Goal: Information Seeking & Learning: Learn about a topic

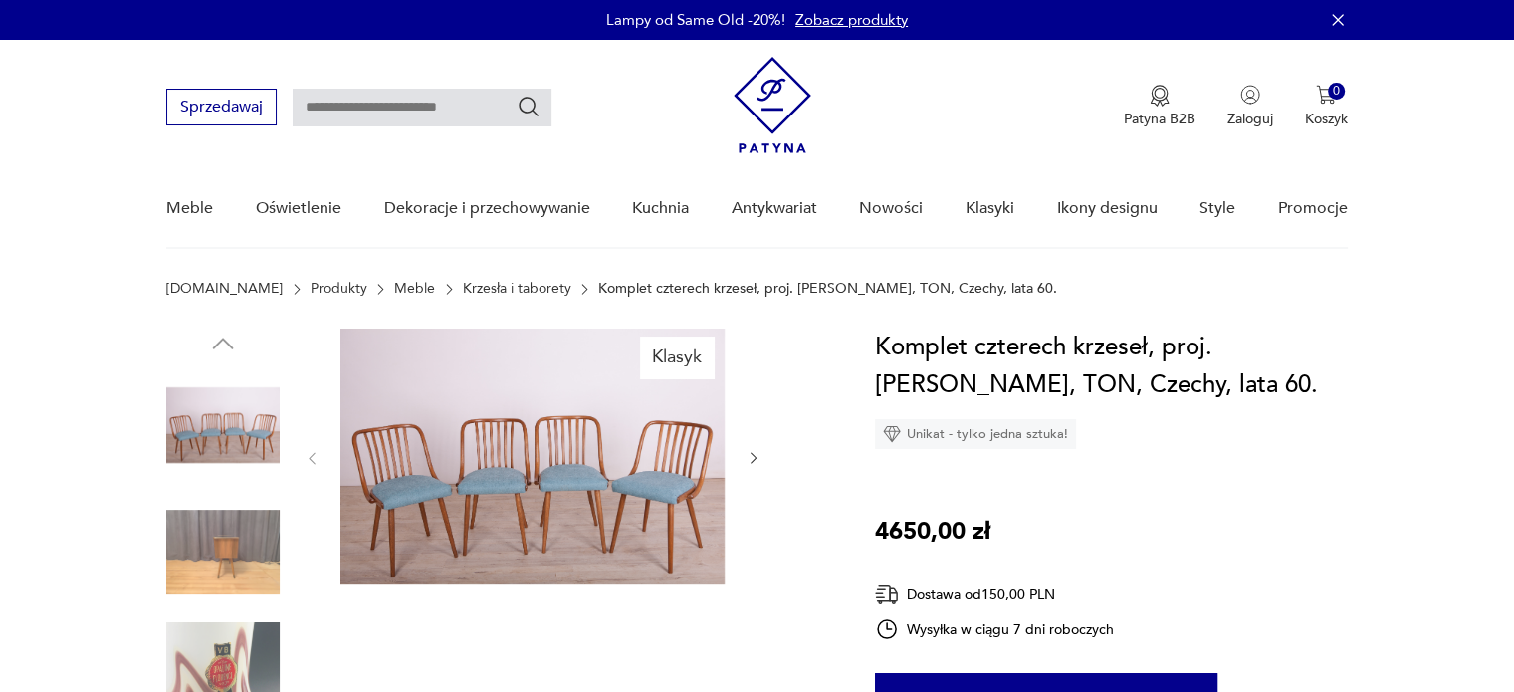
click at [749, 454] on icon "button" at bounding box center [753, 458] width 17 height 17
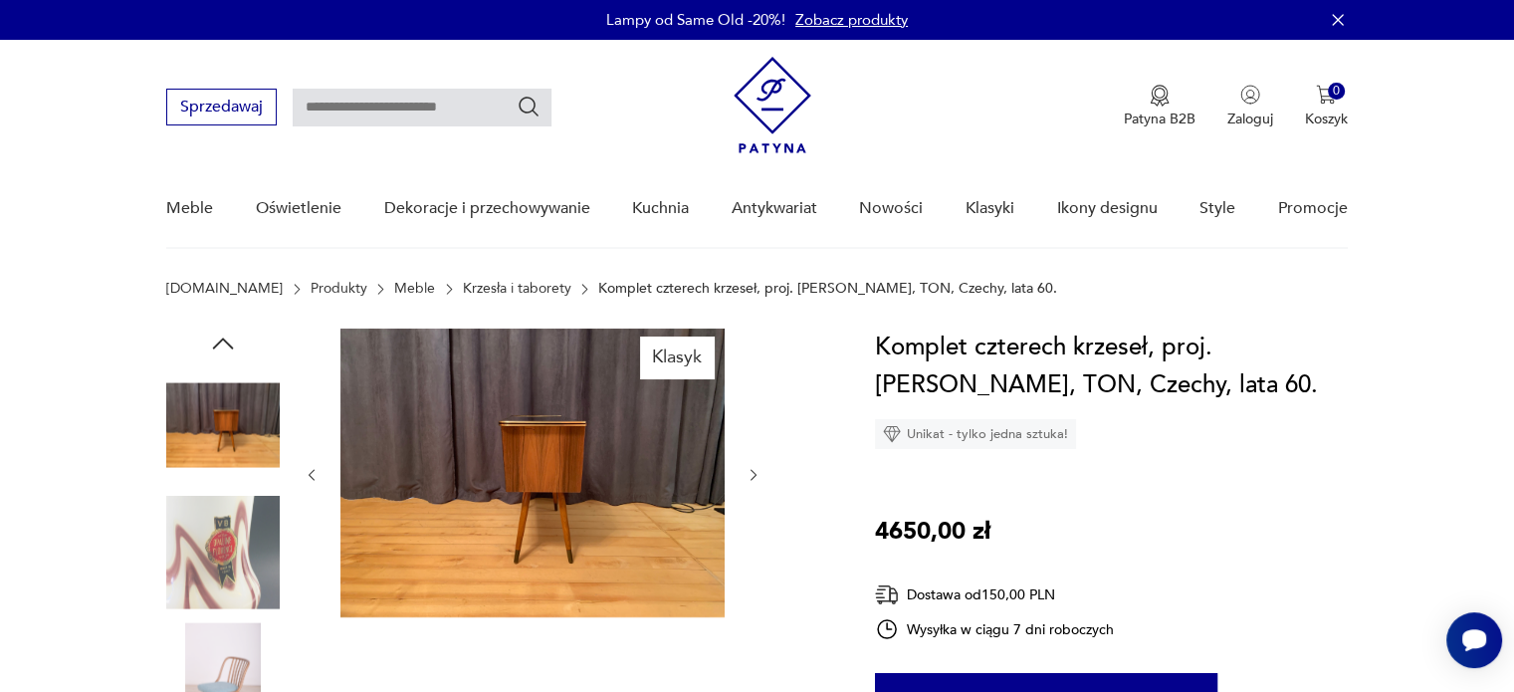
click at [749, 454] on div at bounding box center [533, 474] width 458 height 293
click at [741, 459] on div at bounding box center [533, 474] width 458 height 293
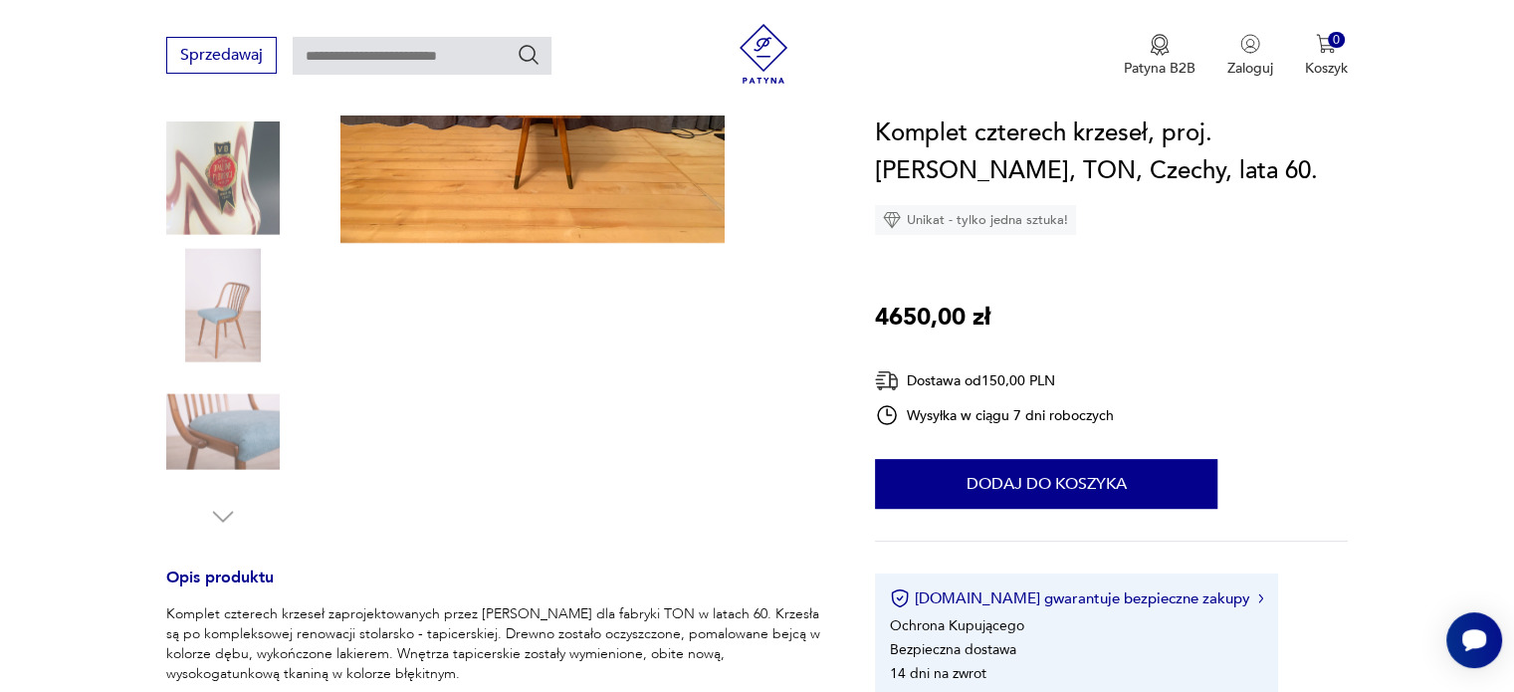
scroll to position [398, 0]
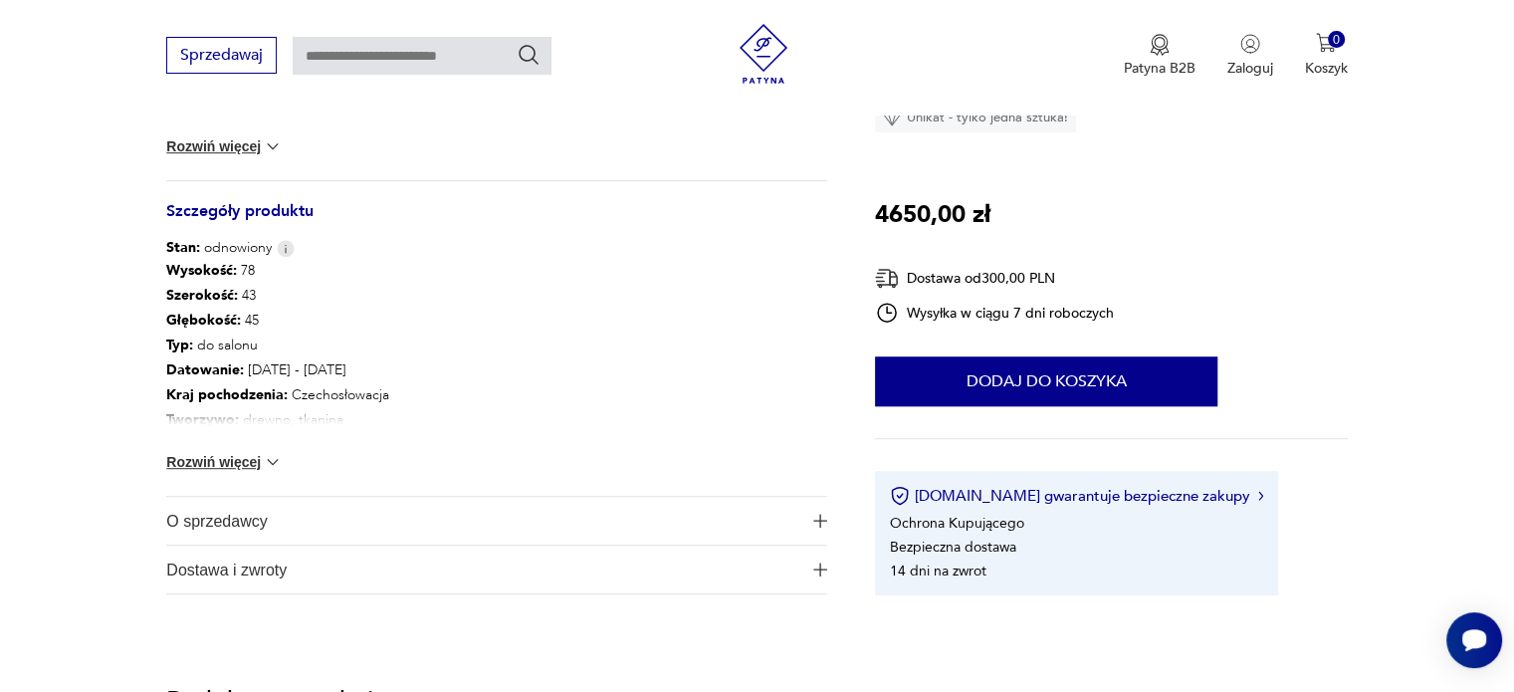
scroll to position [299, 0]
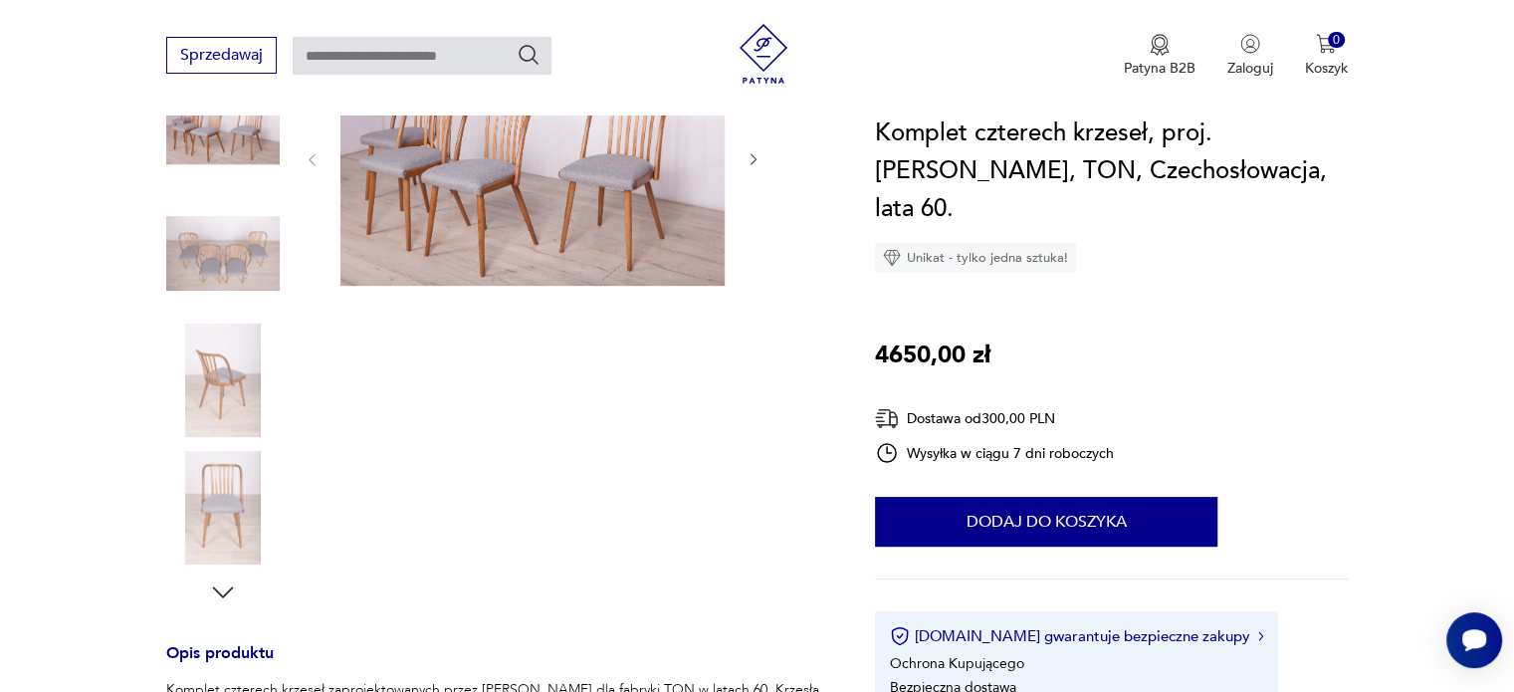
click at [761, 157] on div "Klasyk" at bounding box center [496, 318] width 661 height 577
click at [756, 156] on icon "button" at bounding box center [753, 159] width 17 height 17
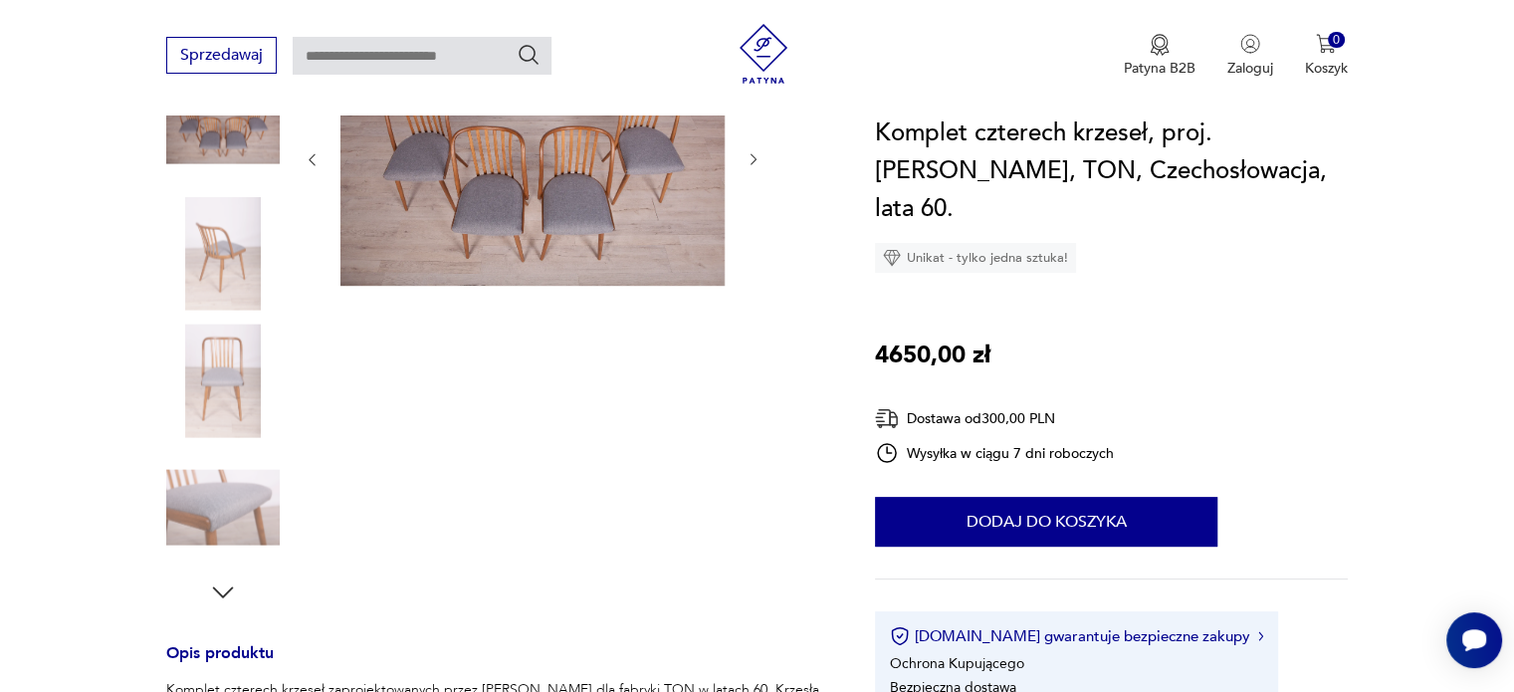
click at [756, 156] on icon "button" at bounding box center [753, 159] width 17 height 17
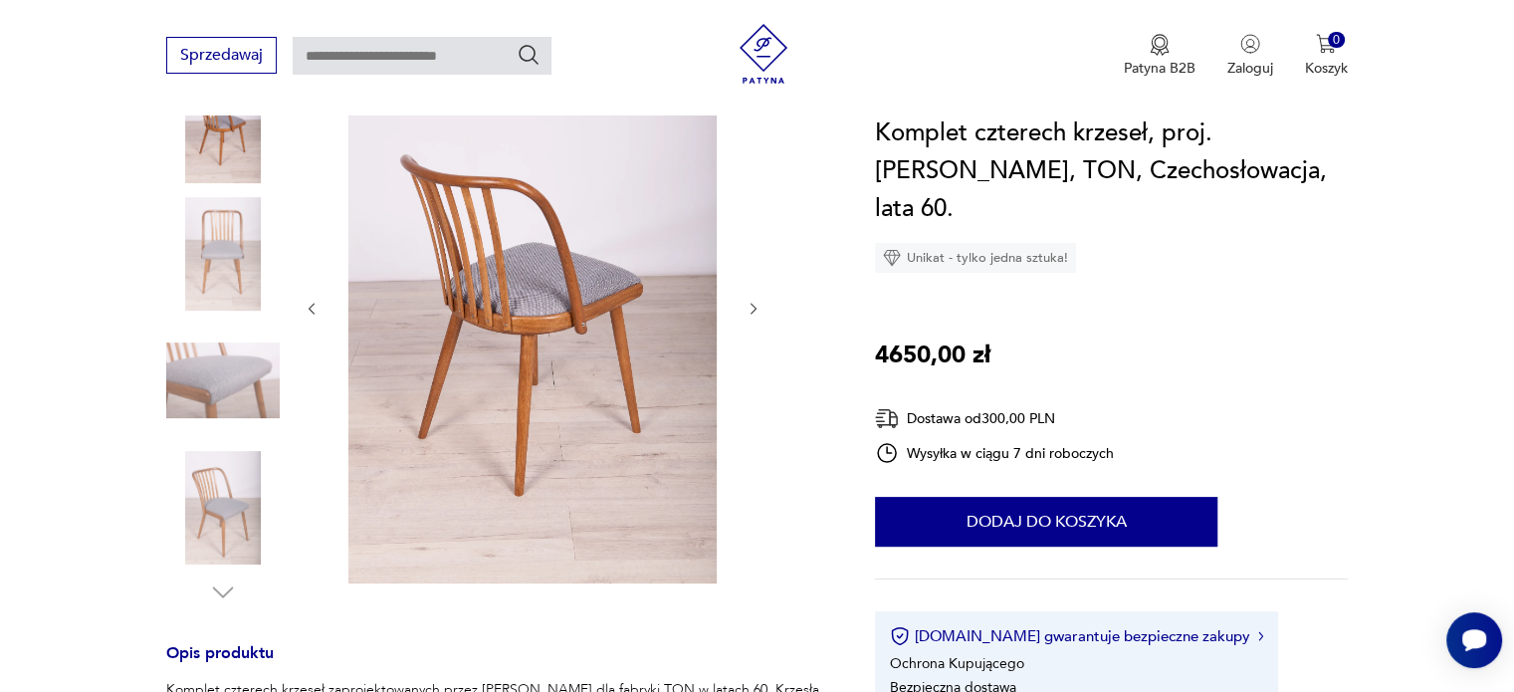
click at [748, 309] on icon "button" at bounding box center [753, 309] width 17 height 17
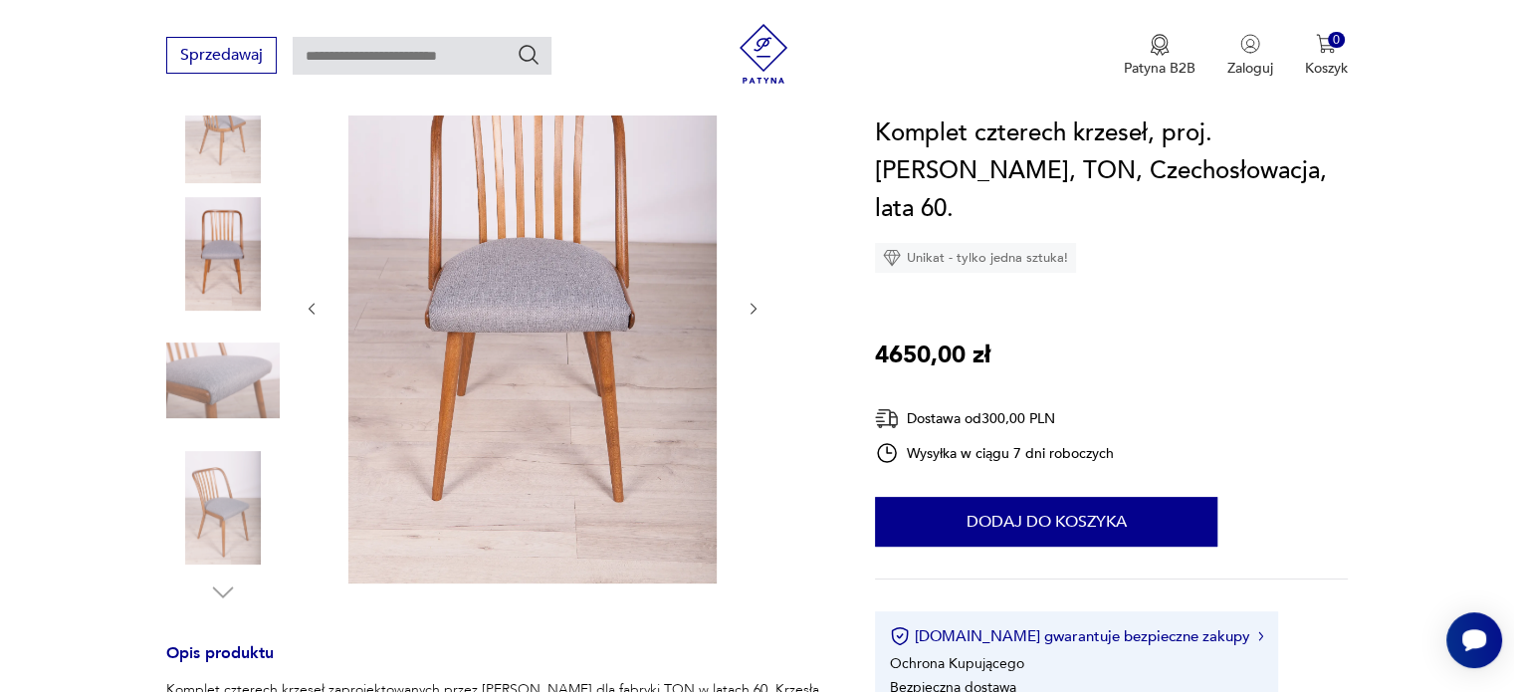
click at [748, 309] on icon "button" at bounding box center [753, 309] width 17 height 17
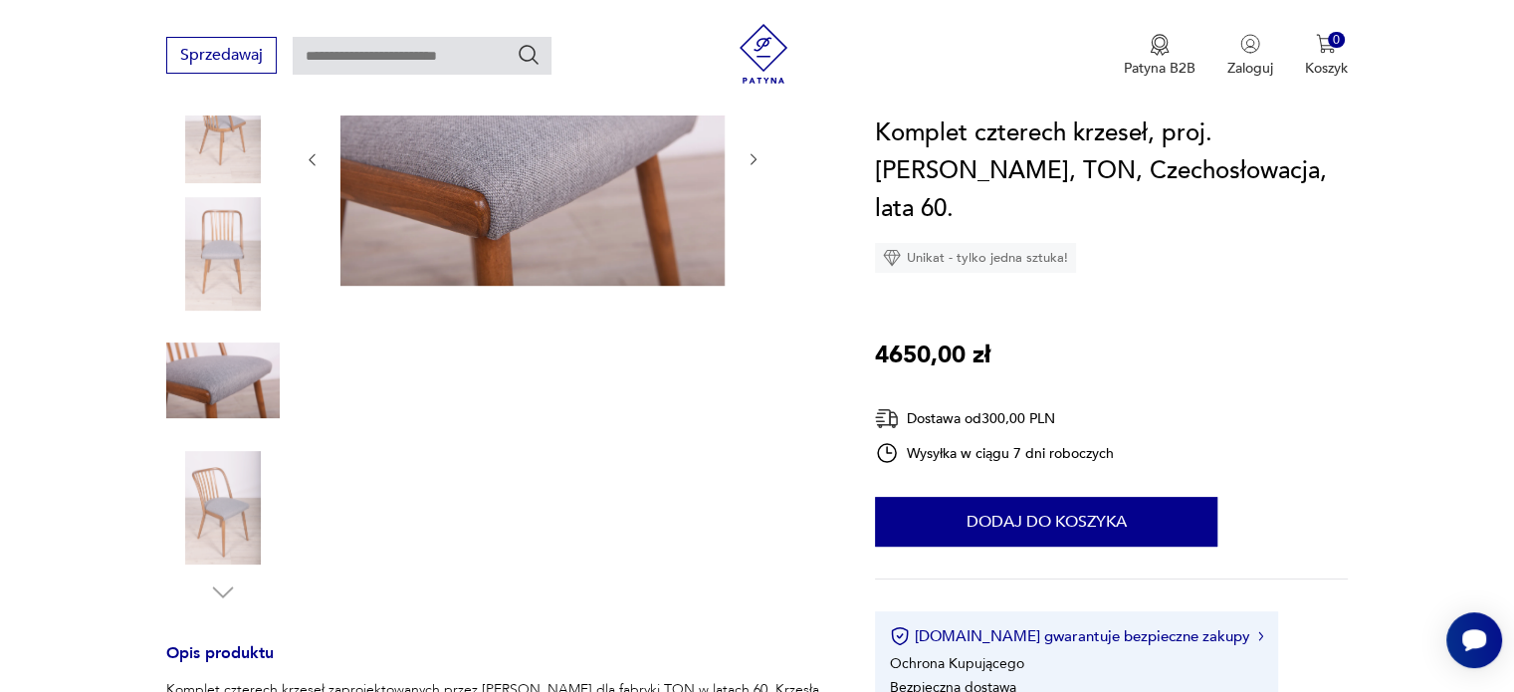
click at [748, 309] on div "Klasyk" at bounding box center [533, 318] width 458 height 577
